Goal: Register for event/course

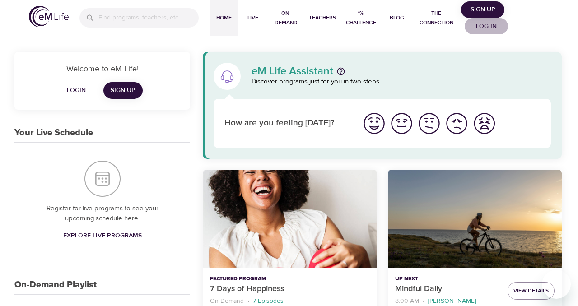
click at [485, 27] on span "Log in" at bounding box center [487, 26] width 36 height 11
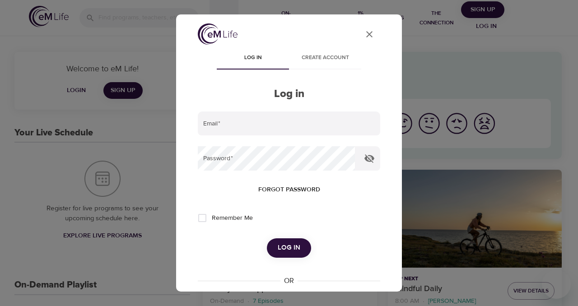
type input "[PERSON_NAME][DOMAIN_NAME][EMAIL_ADDRESS][DOMAIN_NAME]"
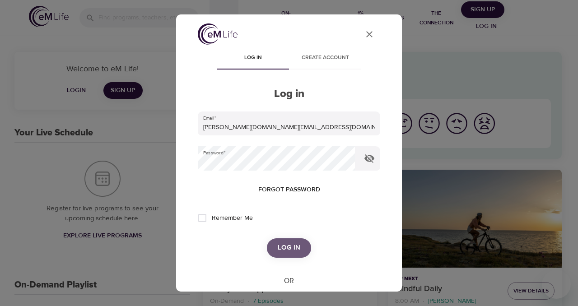
click at [296, 250] on span "Log in" at bounding box center [289, 248] width 23 height 12
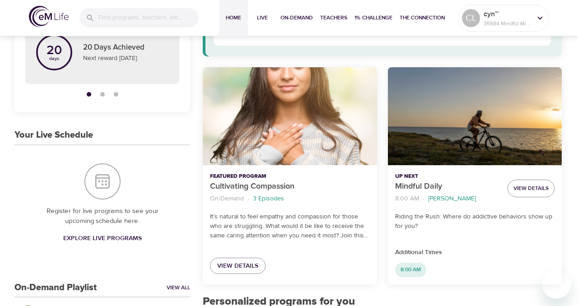
scroll to position [104, 0]
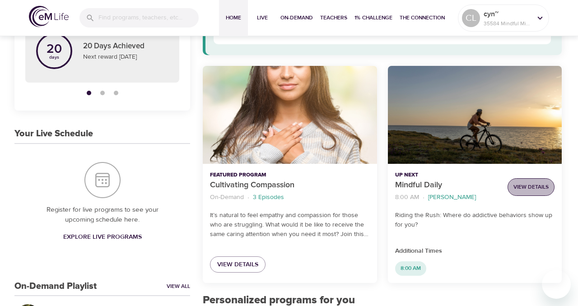
click at [529, 188] on span "View Details" at bounding box center [531, 187] width 35 height 9
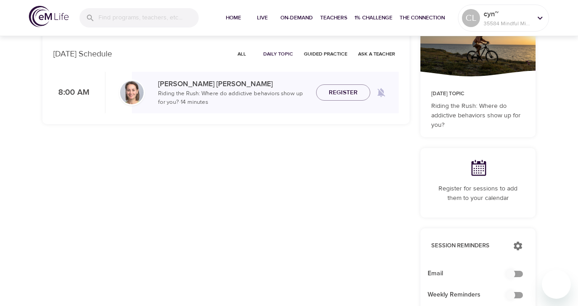
checkbox input "true"
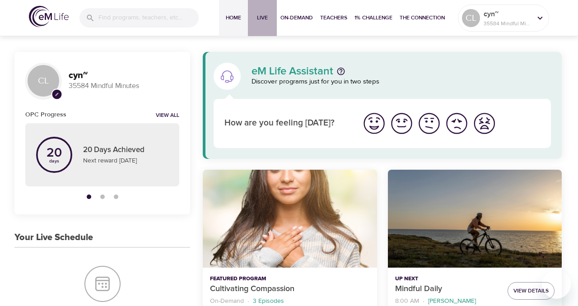
click at [265, 18] on span "Live" at bounding box center [263, 17] width 22 height 9
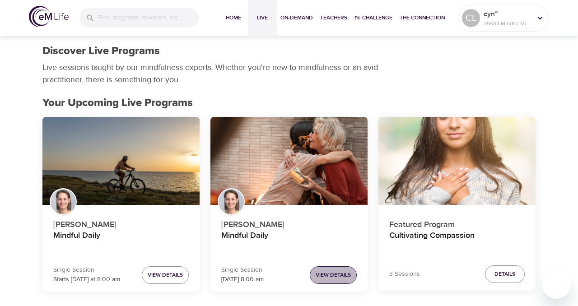
click at [340, 277] on span "View Details" at bounding box center [333, 275] width 35 height 9
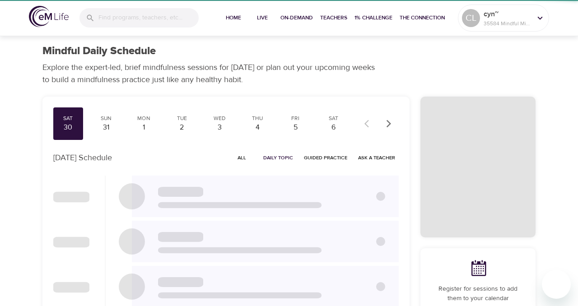
checkbox input "true"
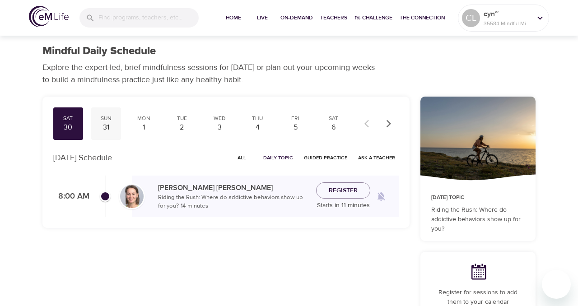
click at [105, 127] on div "31" at bounding box center [106, 127] width 23 height 10
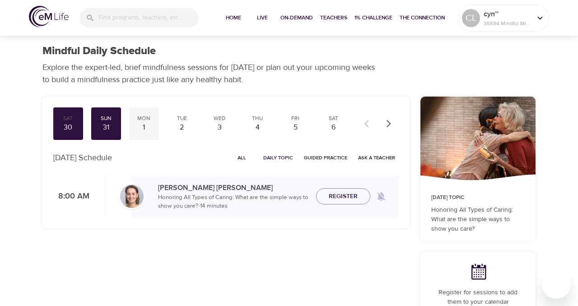
click at [144, 129] on div "1" at bounding box center [144, 127] width 23 height 10
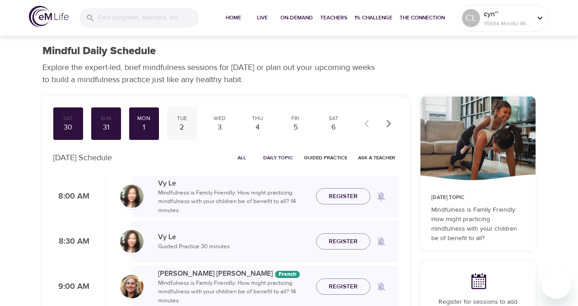
click at [183, 129] on div "2" at bounding box center [182, 127] width 23 height 10
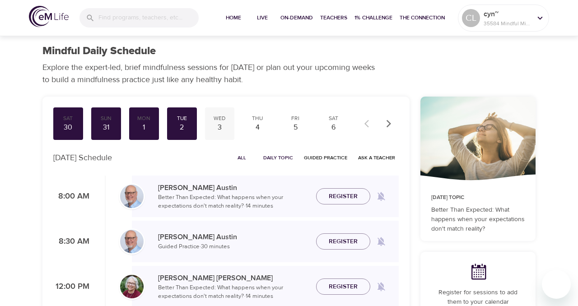
click at [217, 129] on div "3" at bounding box center [220, 127] width 23 height 10
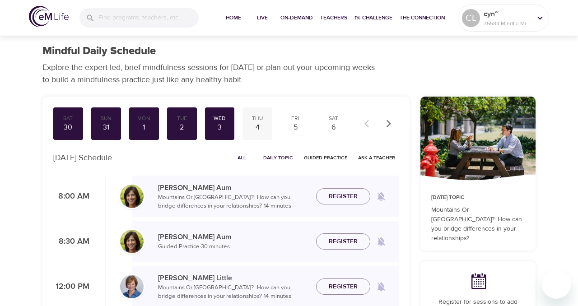
click at [253, 129] on div "4" at bounding box center [257, 127] width 23 height 10
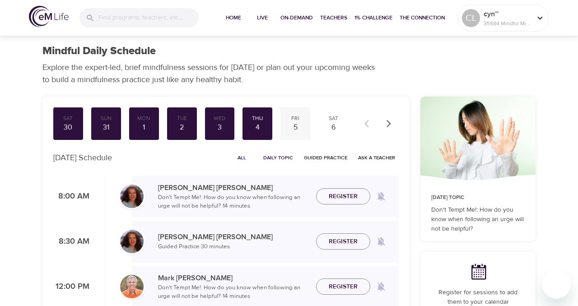
click at [293, 130] on div "5" at bounding box center [295, 127] width 23 height 10
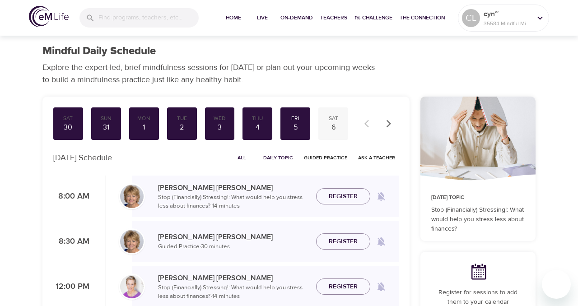
click at [333, 128] on div "6" at bounding box center [333, 127] width 23 height 10
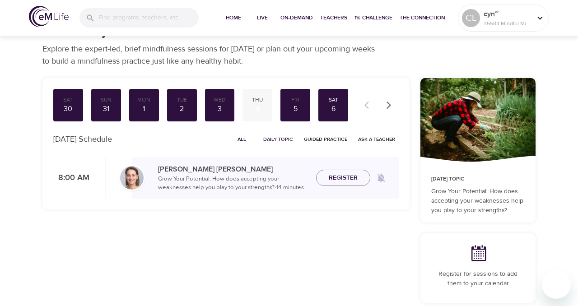
scroll to position [19, 0]
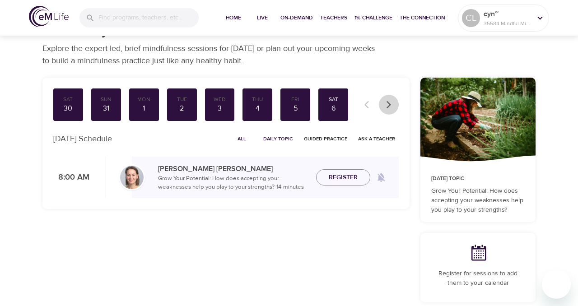
click at [391, 104] on icon "button" at bounding box center [389, 104] width 9 height 9
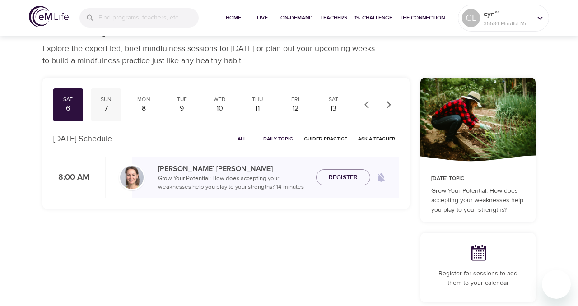
click at [106, 107] on div "7" at bounding box center [106, 108] width 23 height 10
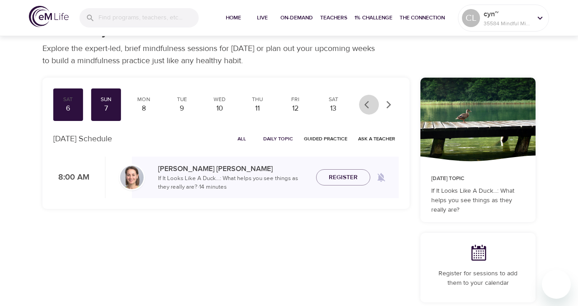
click at [368, 108] on icon "button" at bounding box center [367, 105] width 5 height 8
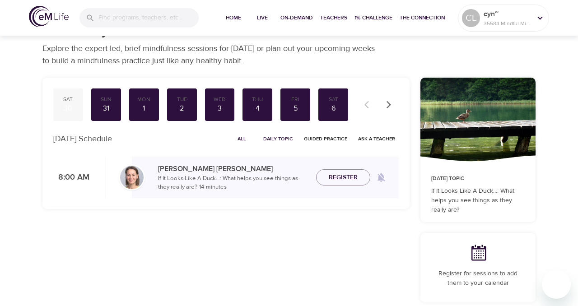
click at [66, 109] on div "30" at bounding box center [68, 108] width 23 height 10
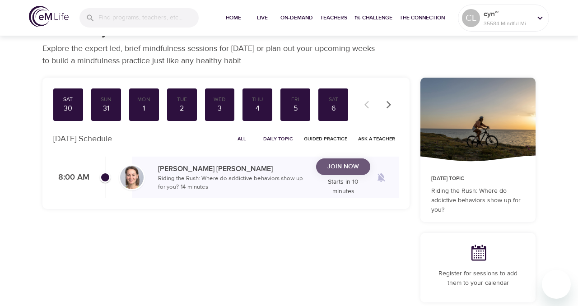
click at [349, 173] on span "Join Now" at bounding box center [344, 166] width 32 height 11
